Goal: Register for event/course

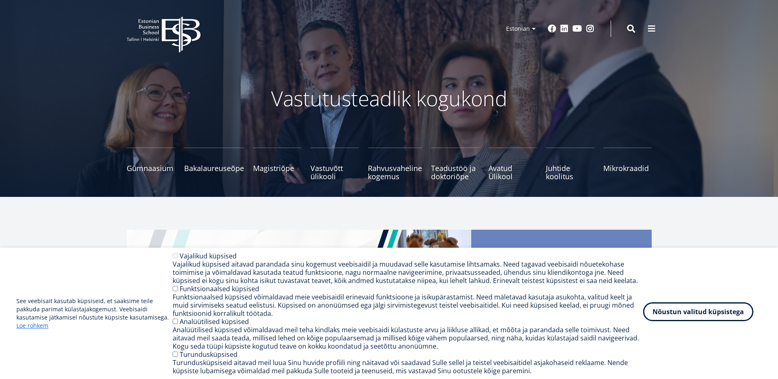
click at [706, 308] on button "Nõustun valitud küpsistega" at bounding box center [698, 311] width 110 height 19
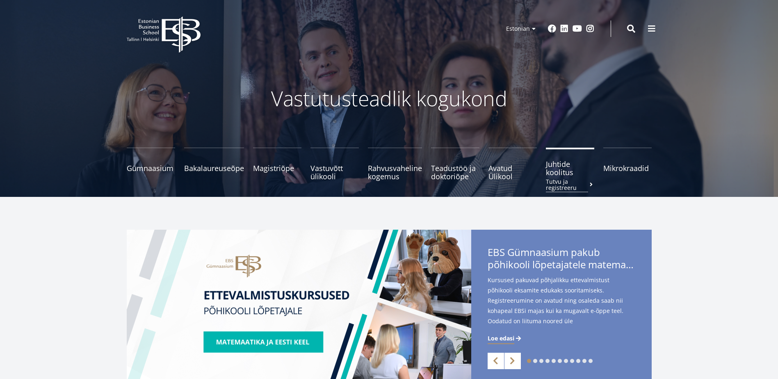
click at [557, 172] on span "Juhtide koolitus Tutvu ja registreeru" at bounding box center [570, 168] width 48 height 16
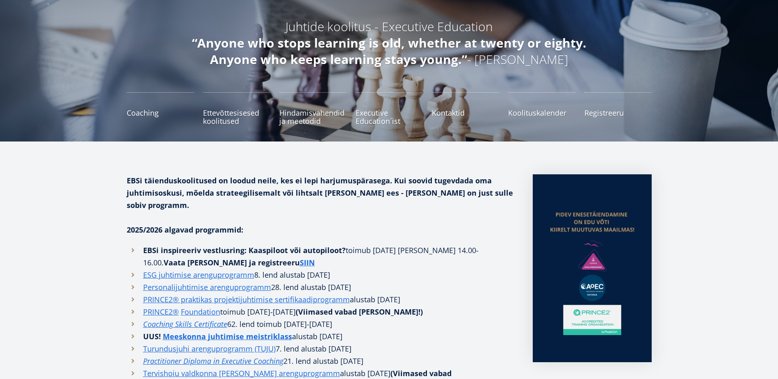
scroll to position [164, 0]
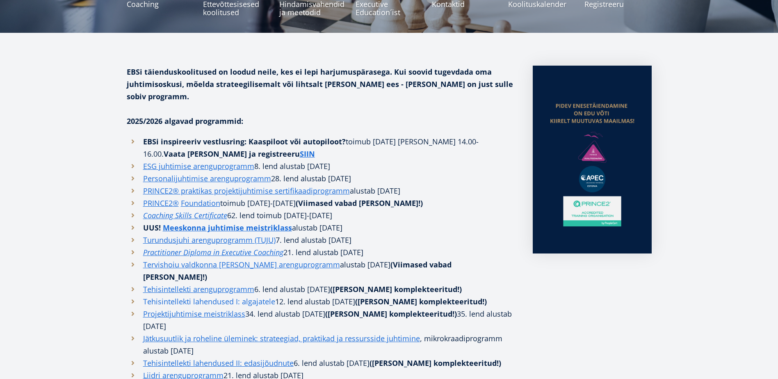
click at [159, 295] on link "Tehisintellekti lahendused I: algajatele" at bounding box center [209, 301] width 132 height 12
click at [169, 295] on link "Tehisintellekti lahendused I: algajatele" at bounding box center [209, 301] width 132 height 12
drag, startPoint x: 274, startPoint y: 278, endPoint x: 142, endPoint y: 278, distance: 132.5
click at [142, 295] on li "Tehisintellekti lahendused I: algajatele 12. lend alustab [DATE] ([PERSON_NAME]…" at bounding box center [322, 301] width 390 height 12
copy link "Tehisintellekti lahendused I: algajatele"
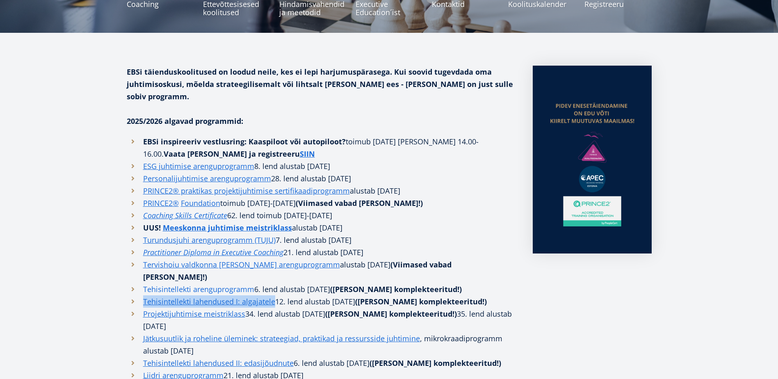
click at [222, 283] on link "Tehisintellekti arenguprogramm" at bounding box center [198, 289] width 111 height 12
